Goal: Information Seeking & Learning: Check status

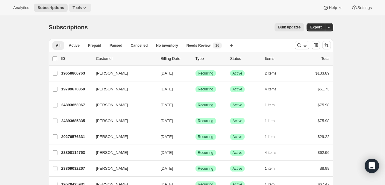
click at [82, 9] on icon at bounding box center [85, 8] width 6 height 6
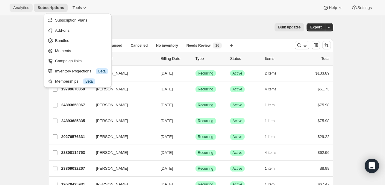
click at [27, 7] on span "Analytics" at bounding box center [21, 7] width 16 height 5
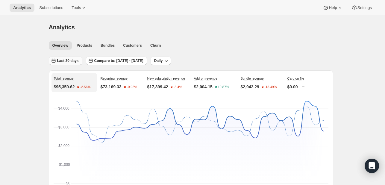
click at [66, 63] on span "Last 30 days" at bounding box center [68, 60] width 22 height 5
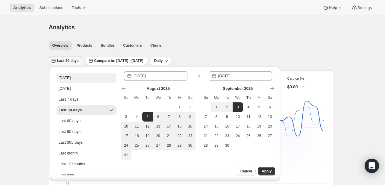
click at [73, 78] on button "[DATE]" at bounding box center [87, 78] width 60 height 10
type input "[DATE]"
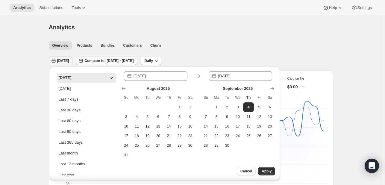
click at [133, 62] on span "Compare to: [DATE] - [DATE]" at bounding box center [108, 60] width 49 height 5
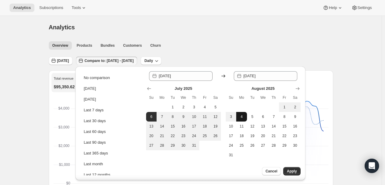
click at [243, 118] on span "4" at bounding box center [241, 116] width 6 height 5
type input "[DATE]"
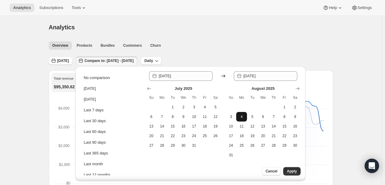
click at [243, 118] on span "4" at bounding box center [241, 116] width 6 height 5
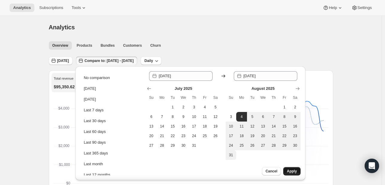
click at [289, 170] on span "Apply" at bounding box center [291, 171] width 10 height 5
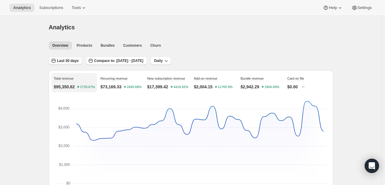
click at [72, 62] on span "Last 30 days" at bounding box center [68, 60] width 22 height 5
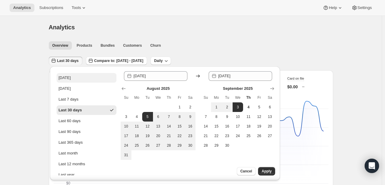
click at [77, 80] on button "[DATE]" at bounding box center [87, 78] width 60 height 10
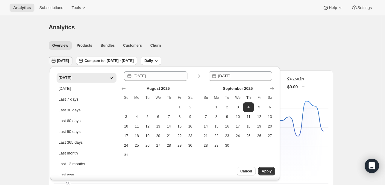
type input "[DATE]"
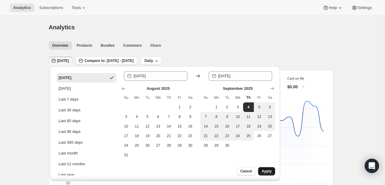
click at [268, 174] on button "Apply" at bounding box center [266, 171] width 17 height 8
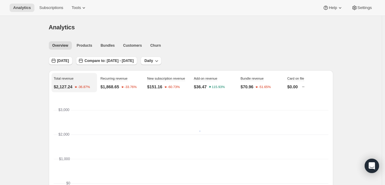
click at [118, 55] on div "[DATE] Compare to: [DATE] - [DATE] Daily" at bounding box center [191, 59] width 284 height 14
click at [112, 61] on span "Compare to: [DATE] - [DATE]" at bounding box center [108, 60] width 49 height 5
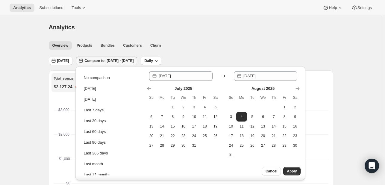
click at [212, 35] on div "Analytics. This page is ready Analytics" at bounding box center [191, 27] width 284 height 23
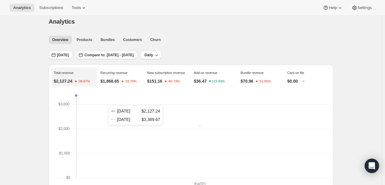
scroll to position [4, 0]
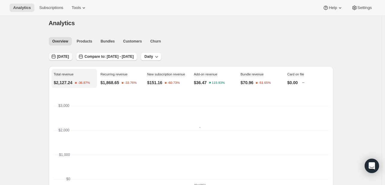
click at [66, 59] on button "[DATE]" at bounding box center [61, 56] width 24 height 8
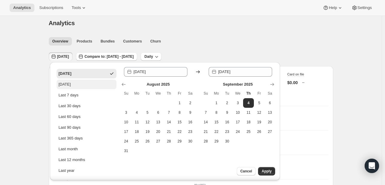
click at [70, 84] on div "[DATE]" at bounding box center [64, 84] width 12 height 6
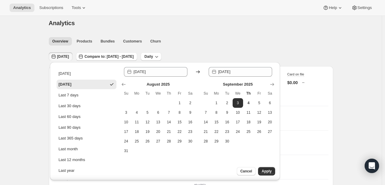
type input "[DATE]"
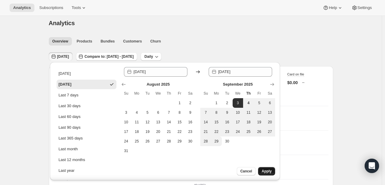
click at [266, 173] on button "Apply" at bounding box center [266, 171] width 17 height 8
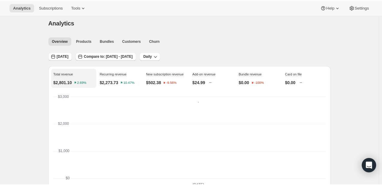
scroll to position [0, 0]
